Goal: Transaction & Acquisition: Purchase product/service

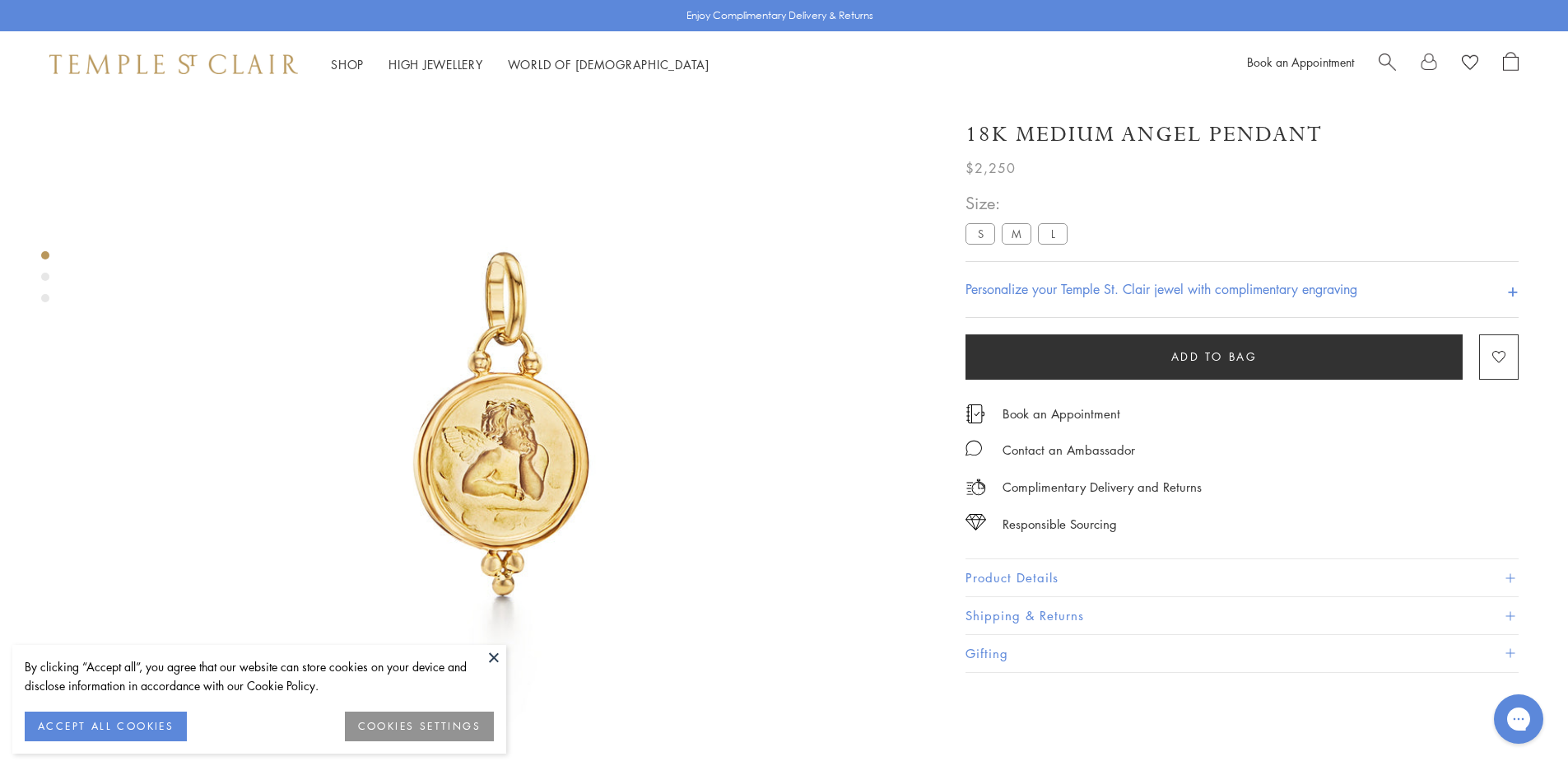
scroll to position [97, 0]
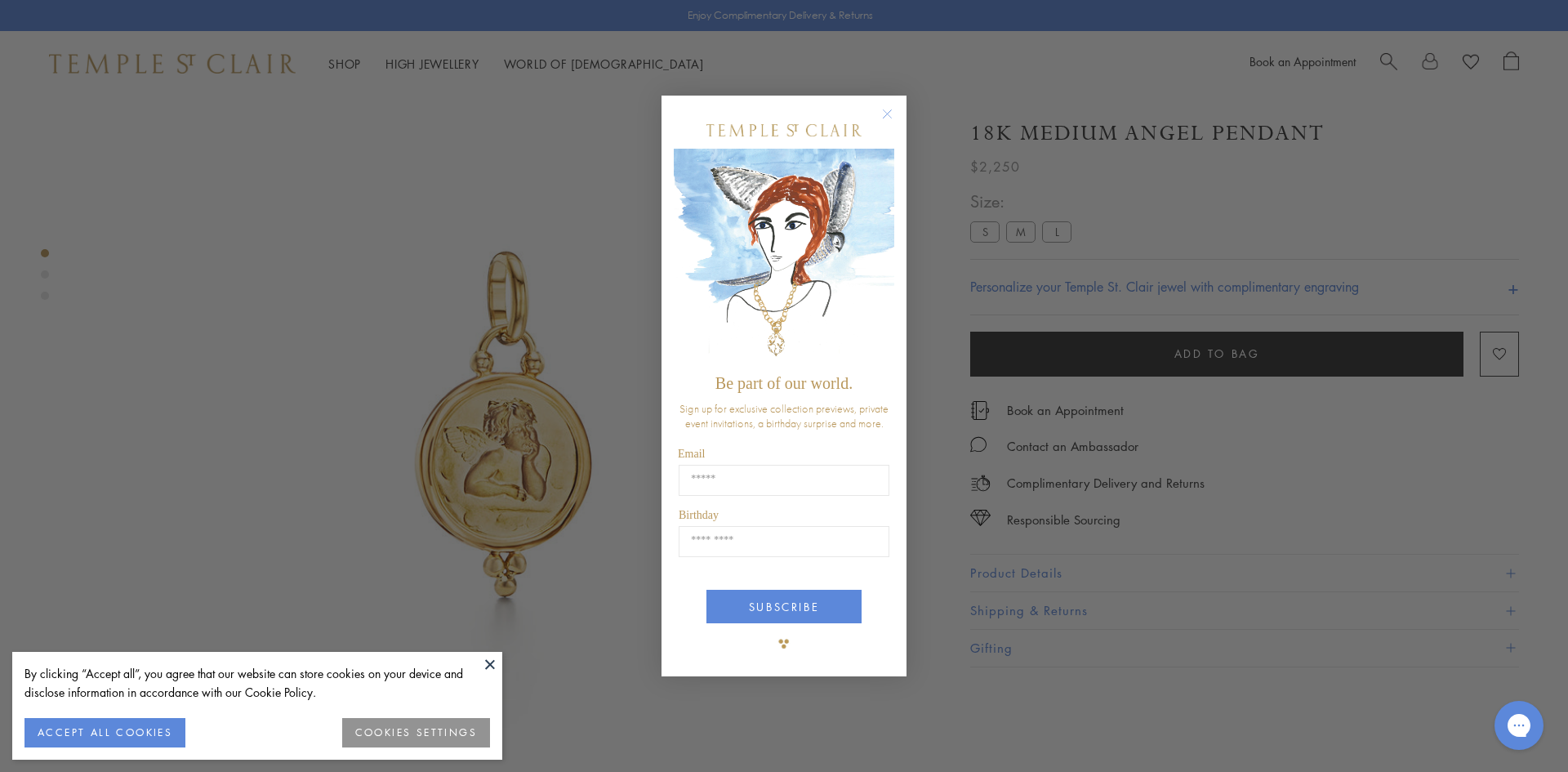
click at [889, 109] on circle "Close dialog" at bounding box center [888, 114] width 20 height 20
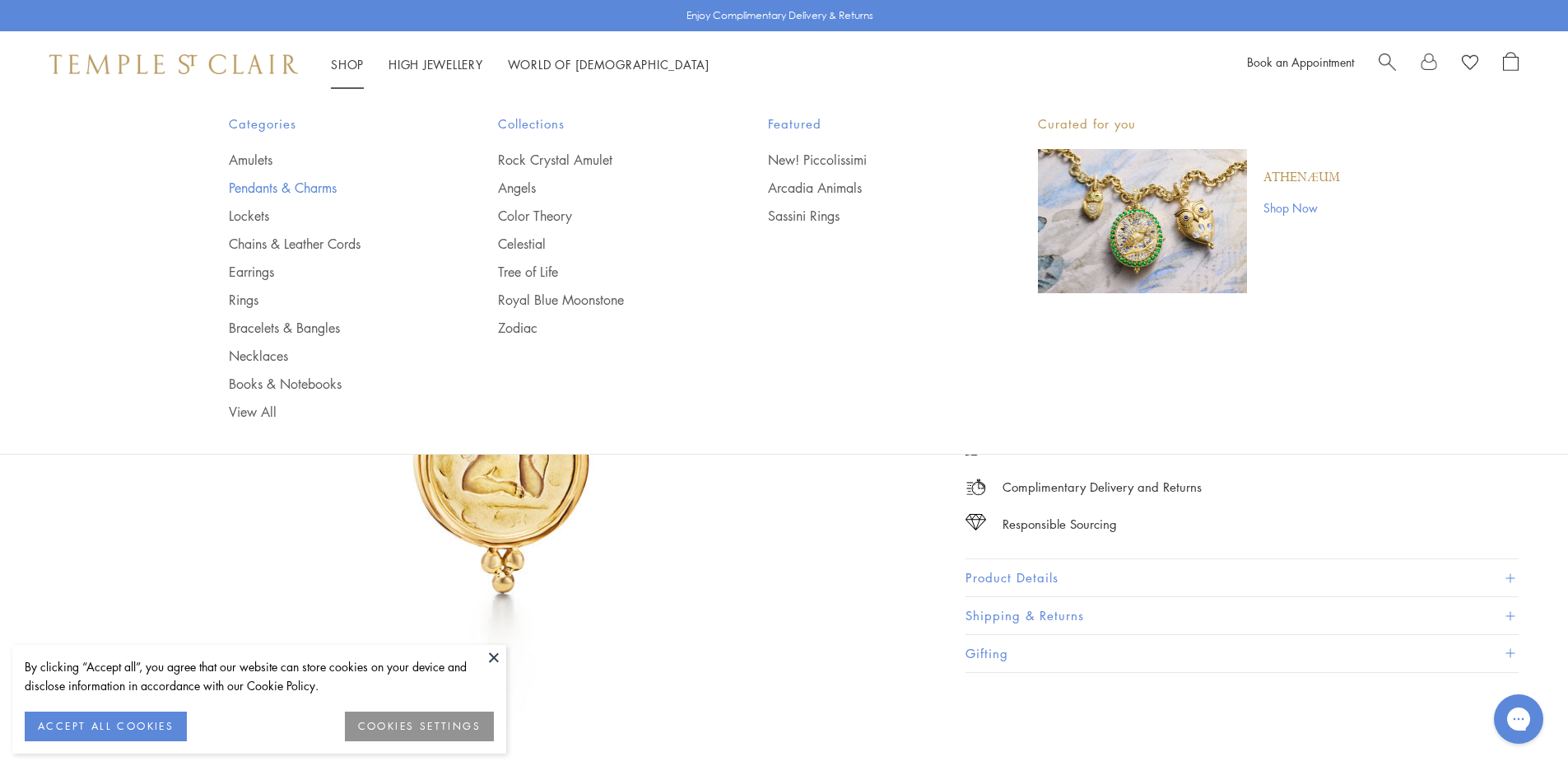
click at [308, 190] on link "Pendants & Charms" at bounding box center [331, 188] width 204 height 18
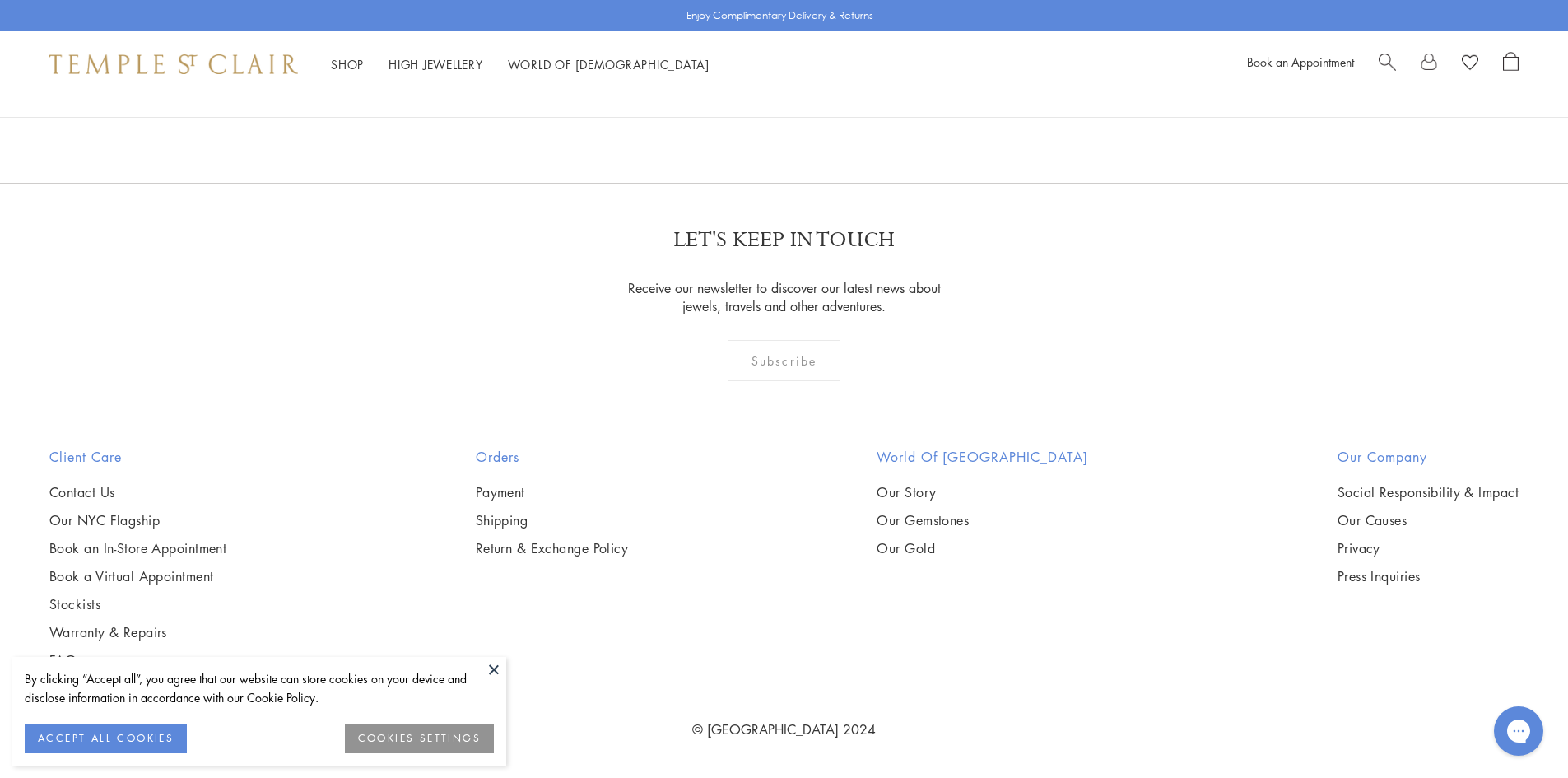
scroll to position [8311, 0]
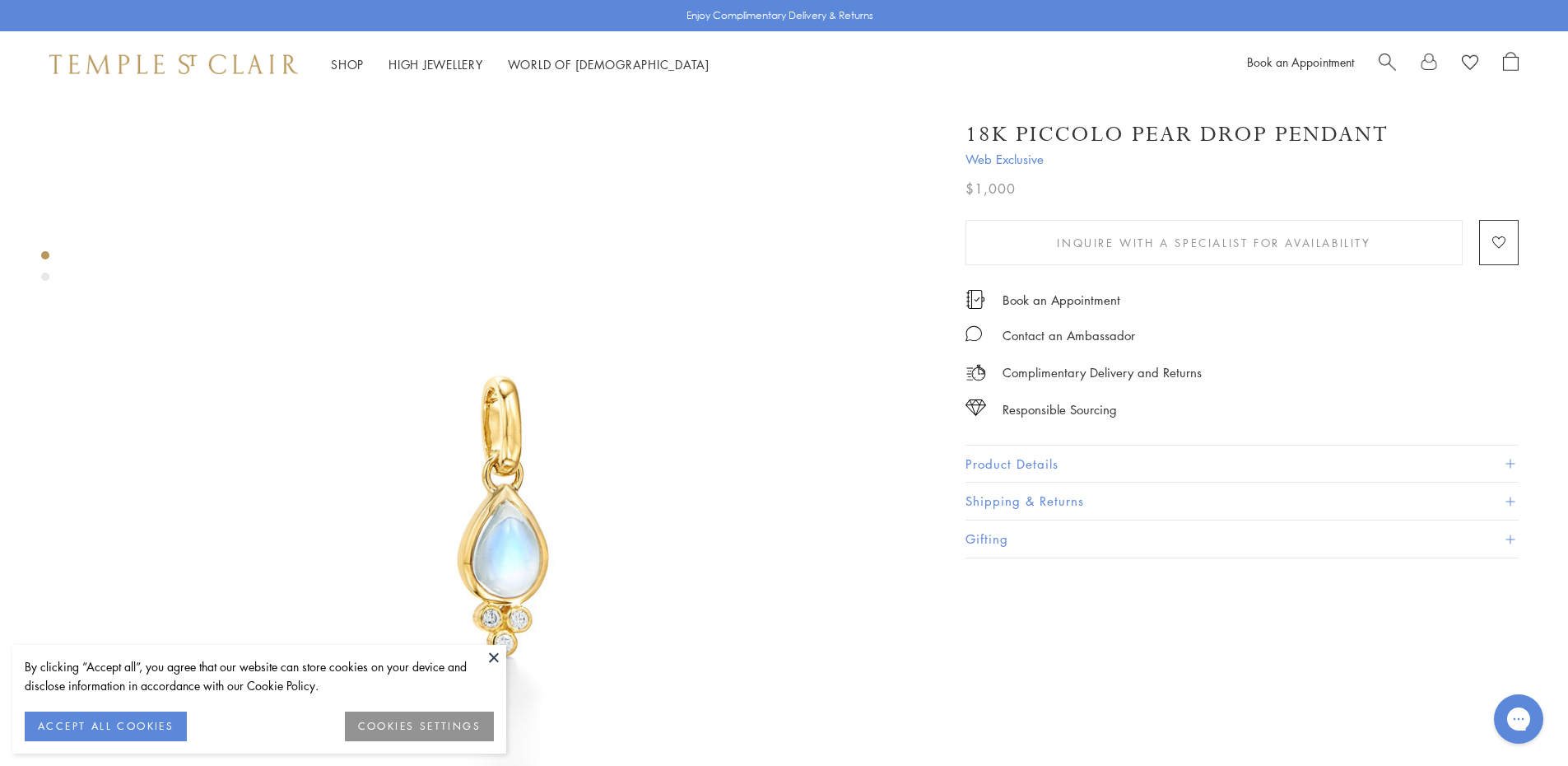
click at [1009, 456] on button "Product Details" at bounding box center [1242, 464] width 553 height 37
